Goal: Task Accomplishment & Management: Use online tool/utility

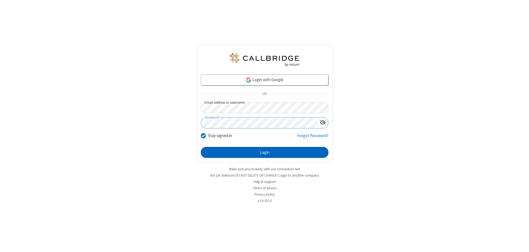
click at [265, 153] on button "Login" at bounding box center [265, 152] width 128 height 11
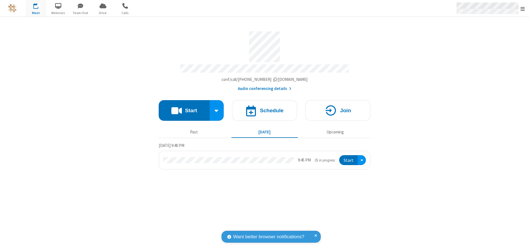
click at [523, 9] on span "Open menu" at bounding box center [523, 9] width 4 height 6
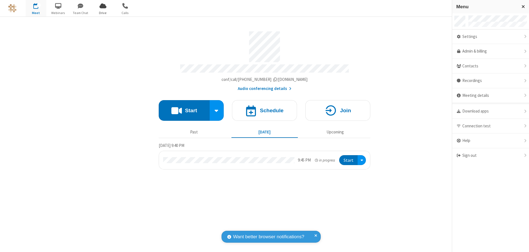
click at [103, 13] on span "Drive" at bounding box center [103, 12] width 21 height 5
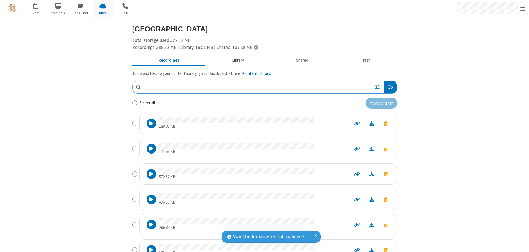
click at [235, 60] on button "Library" at bounding box center [238, 60] width 64 height 10
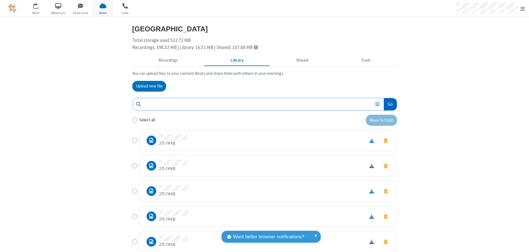
click at [388, 104] on button "Go" at bounding box center [390, 104] width 13 height 12
click at [147, 86] on button "Upload new file" at bounding box center [149, 86] width 34 height 11
